Goal: Information Seeking & Learning: Find specific fact

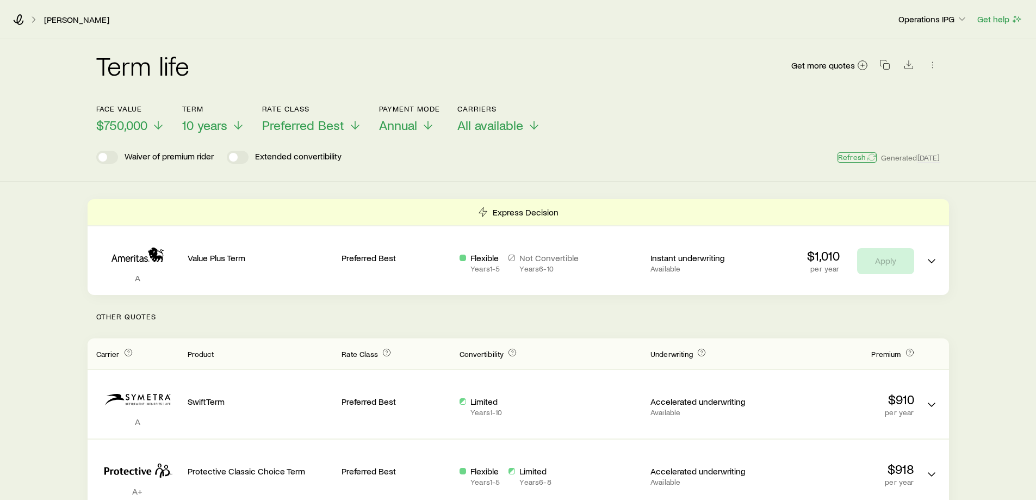
click at [839, 153] on button "Refresh" at bounding box center [856, 157] width 39 height 10
click at [111, 120] on span "$750,000" at bounding box center [121, 124] width 51 height 15
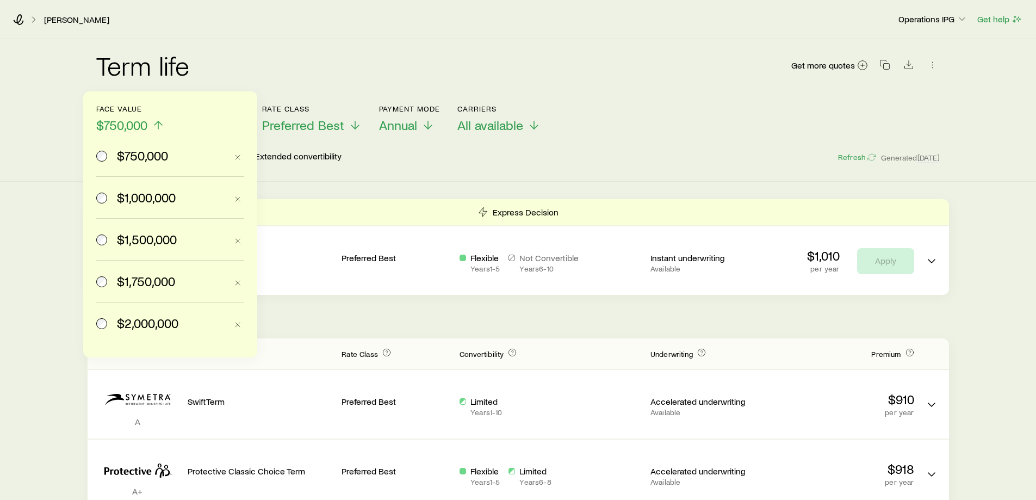
click at [147, 188] on label "$1,000,000" at bounding box center [161, 197] width 130 height 41
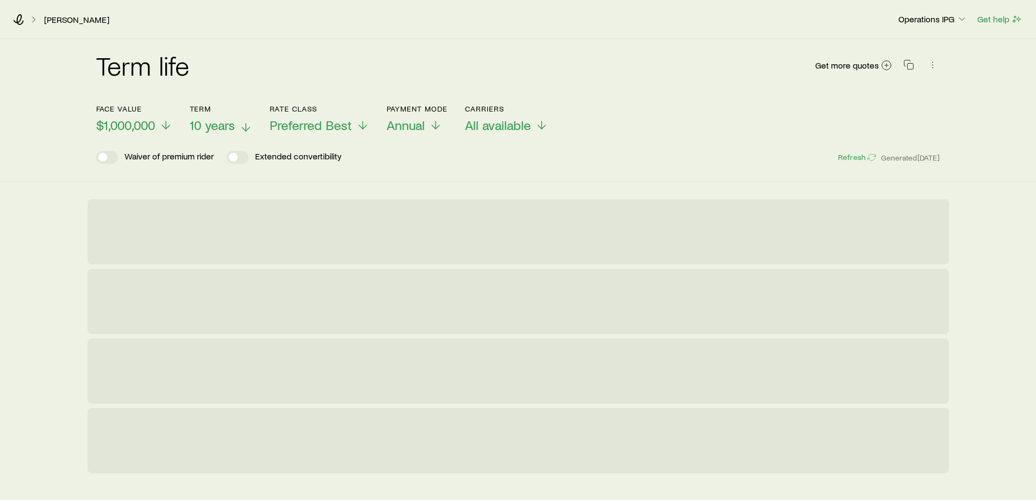
click at [204, 122] on span "10 years" at bounding box center [212, 124] width 45 height 15
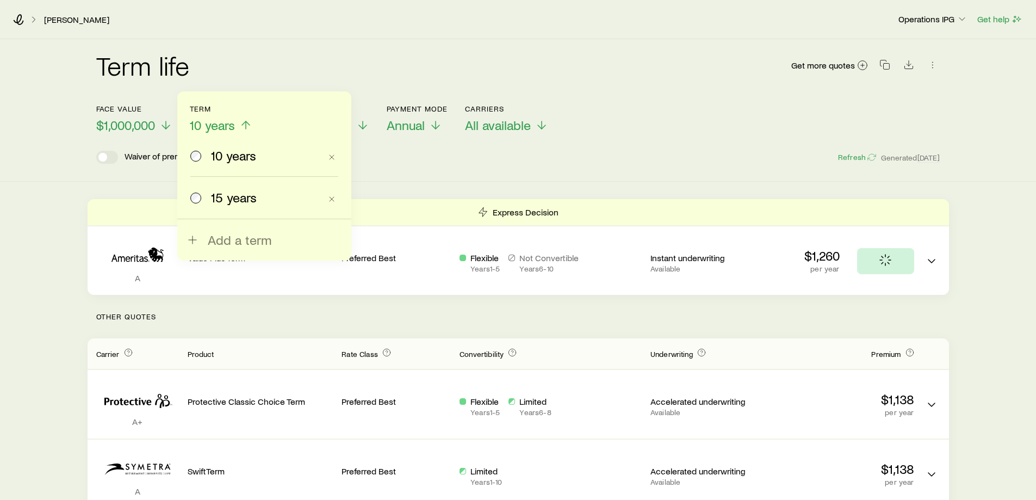
click at [229, 200] on span "15 years" at bounding box center [234, 197] width 46 height 15
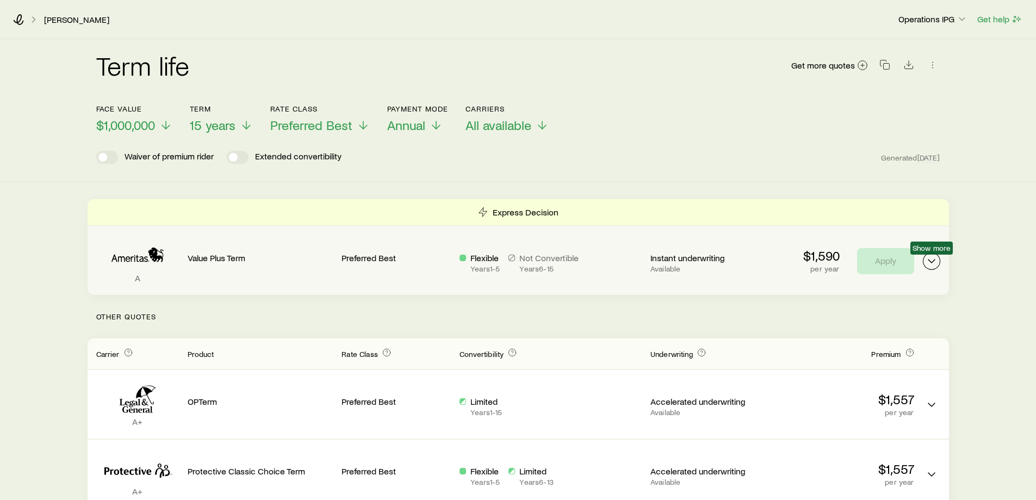
click at [925, 264] on icon "Term quotes" at bounding box center [931, 260] width 13 height 13
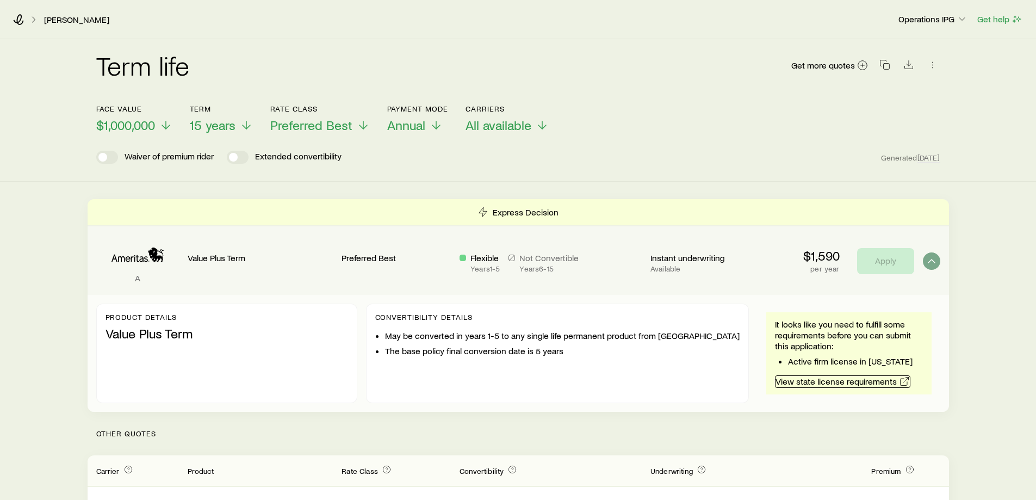
click at [835, 383] on link "View state license requirements" at bounding box center [842, 381] width 135 height 13
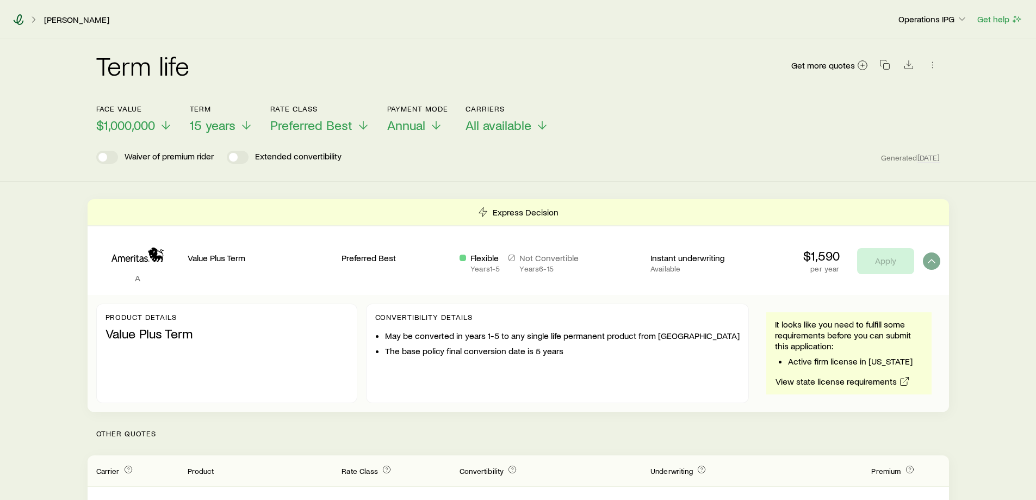
click at [20, 15] on icon at bounding box center [18, 19] width 11 height 11
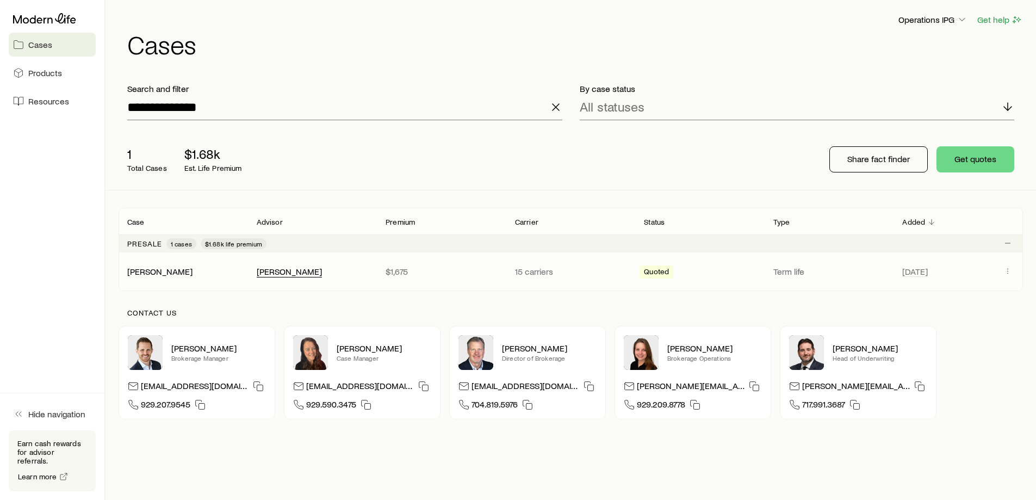
click at [285, 267] on div "[PERSON_NAME]" at bounding box center [289, 271] width 65 height 11
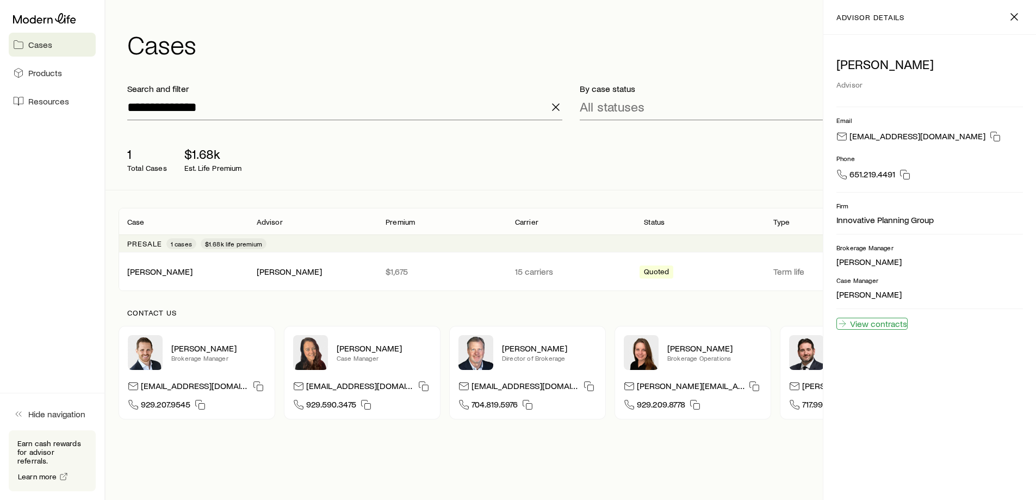
click at [884, 322] on link "View contracts" at bounding box center [871, 323] width 71 height 12
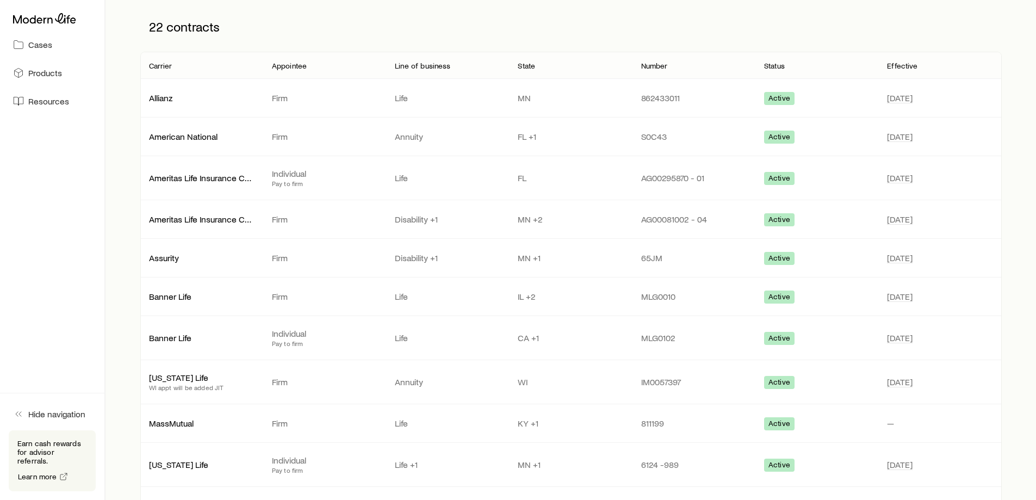
scroll to position [163, 0]
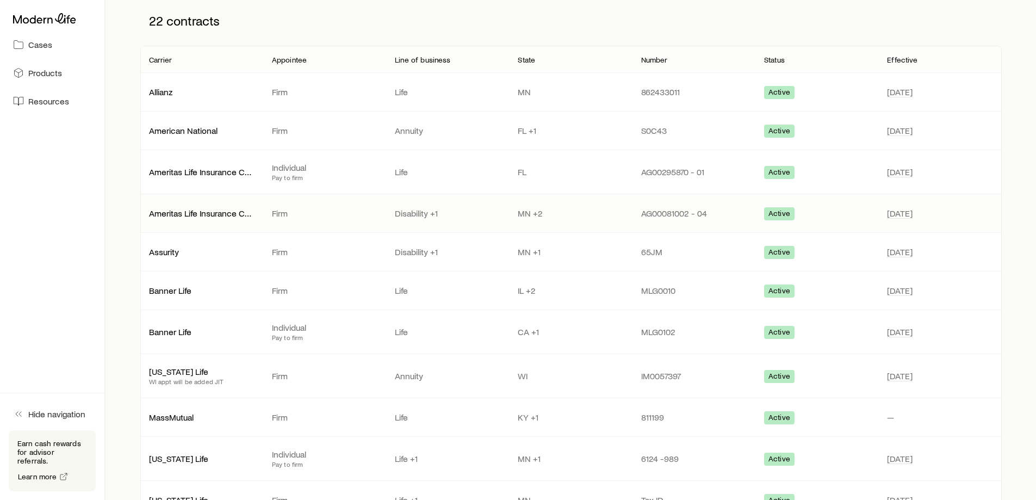
click at [206, 214] on p "Ameritas Life Insurance Corp. (Ameritas)" at bounding box center [201, 213] width 105 height 11
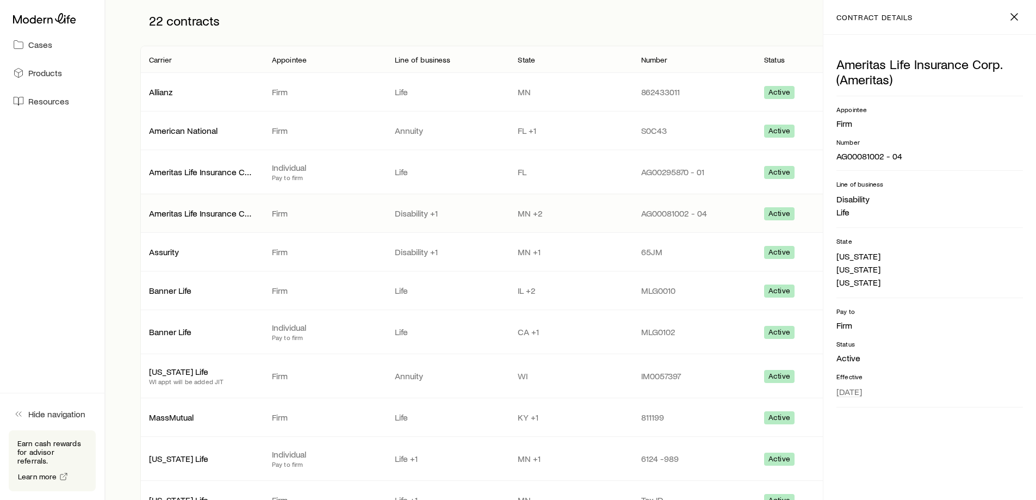
click at [622, 8] on div "22 contracts" at bounding box center [570, 21] width 861 height 50
click at [286, 59] on p "Appointee" at bounding box center [289, 59] width 35 height 9
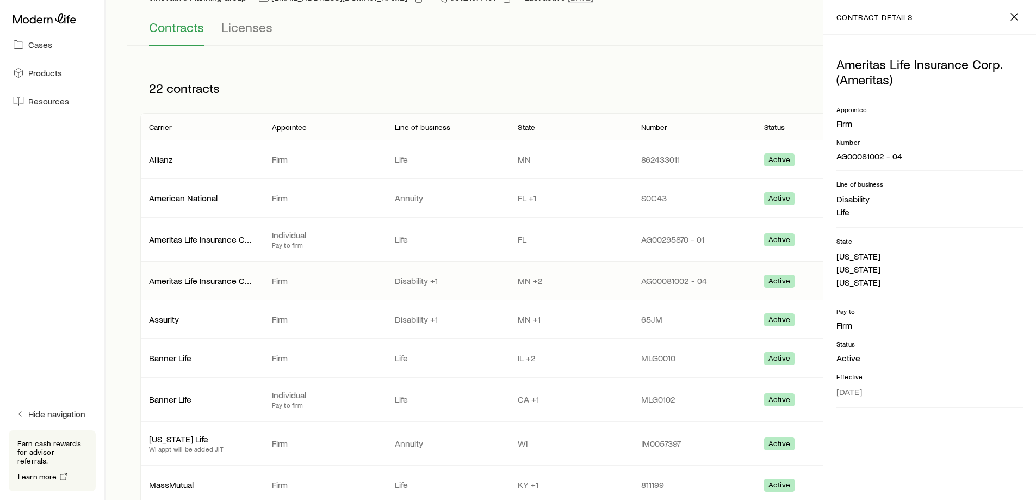
scroll to position [0, 0]
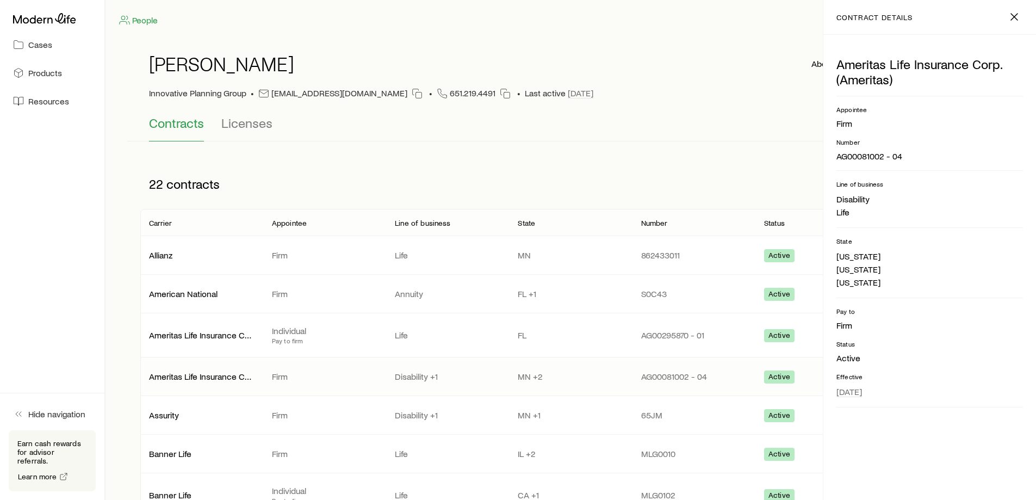
click at [237, 104] on div "[PERSON_NAME] About carrier contracts Go to SureLC Innovative Planning Group • …" at bounding box center [571, 78] width 844 height 76
click at [217, 94] on div "Innovative Planning Group" at bounding box center [197, 93] width 97 height 11
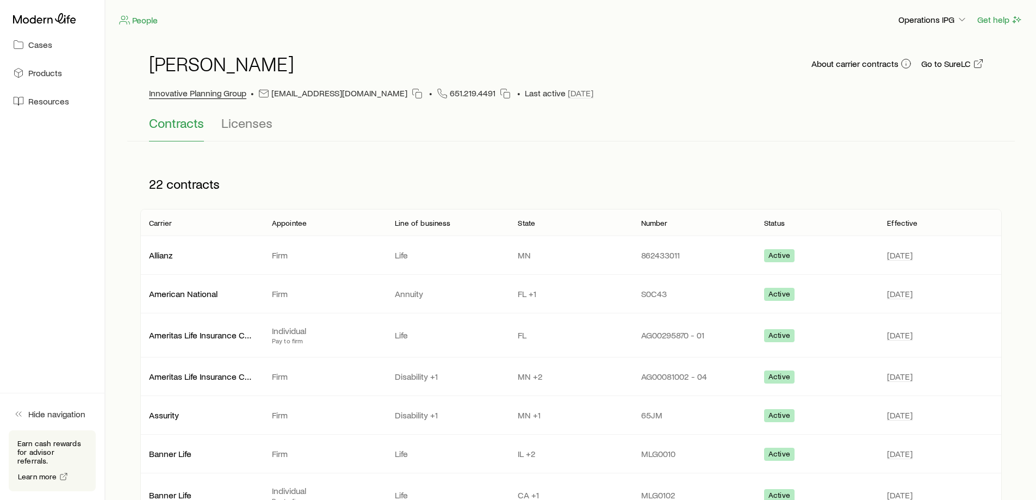
click at [185, 92] on div "Innovative Planning Group" at bounding box center [197, 93] width 97 height 11
